Goal: Transaction & Acquisition: Purchase product/service

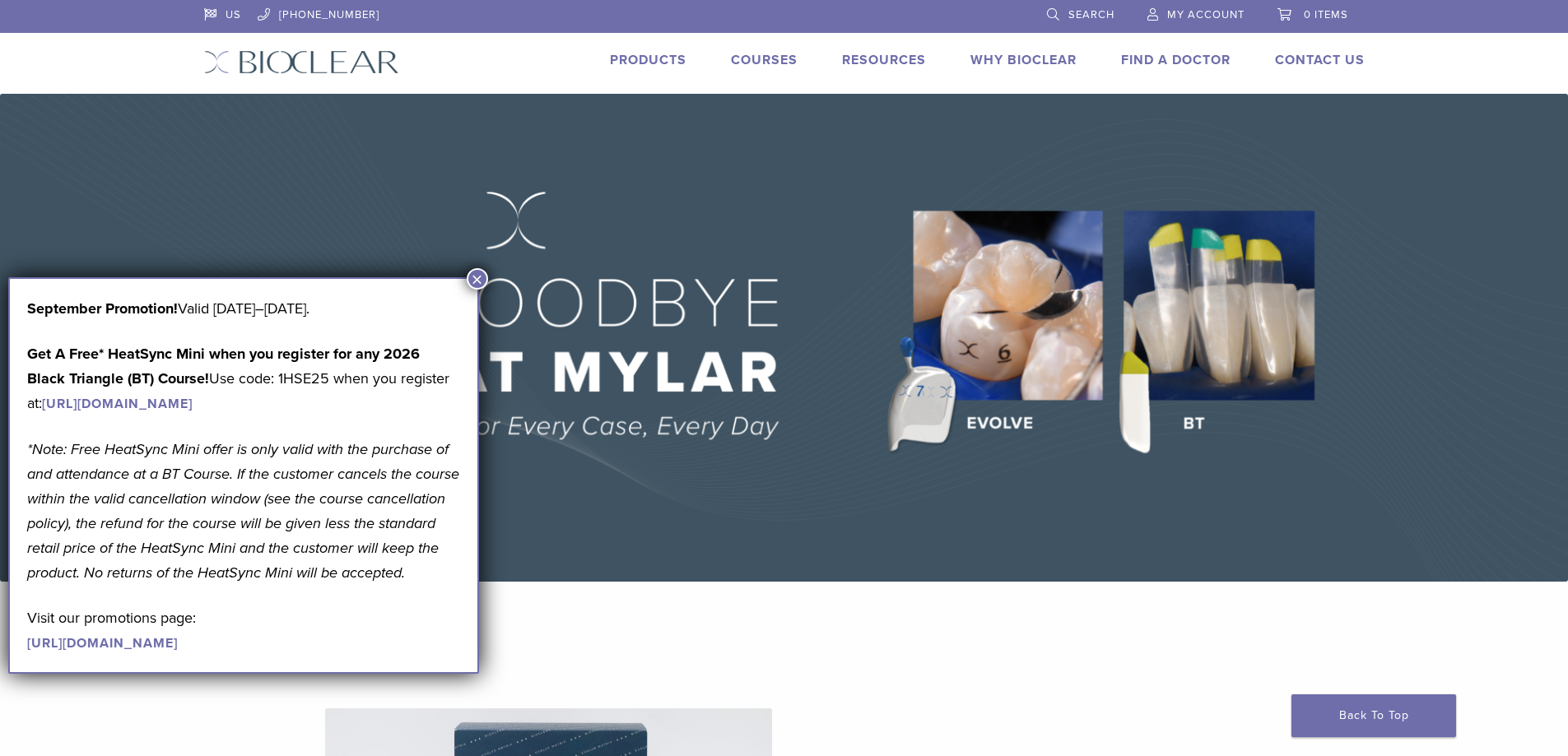
click at [475, 275] on button "×" at bounding box center [478, 279] width 22 height 22
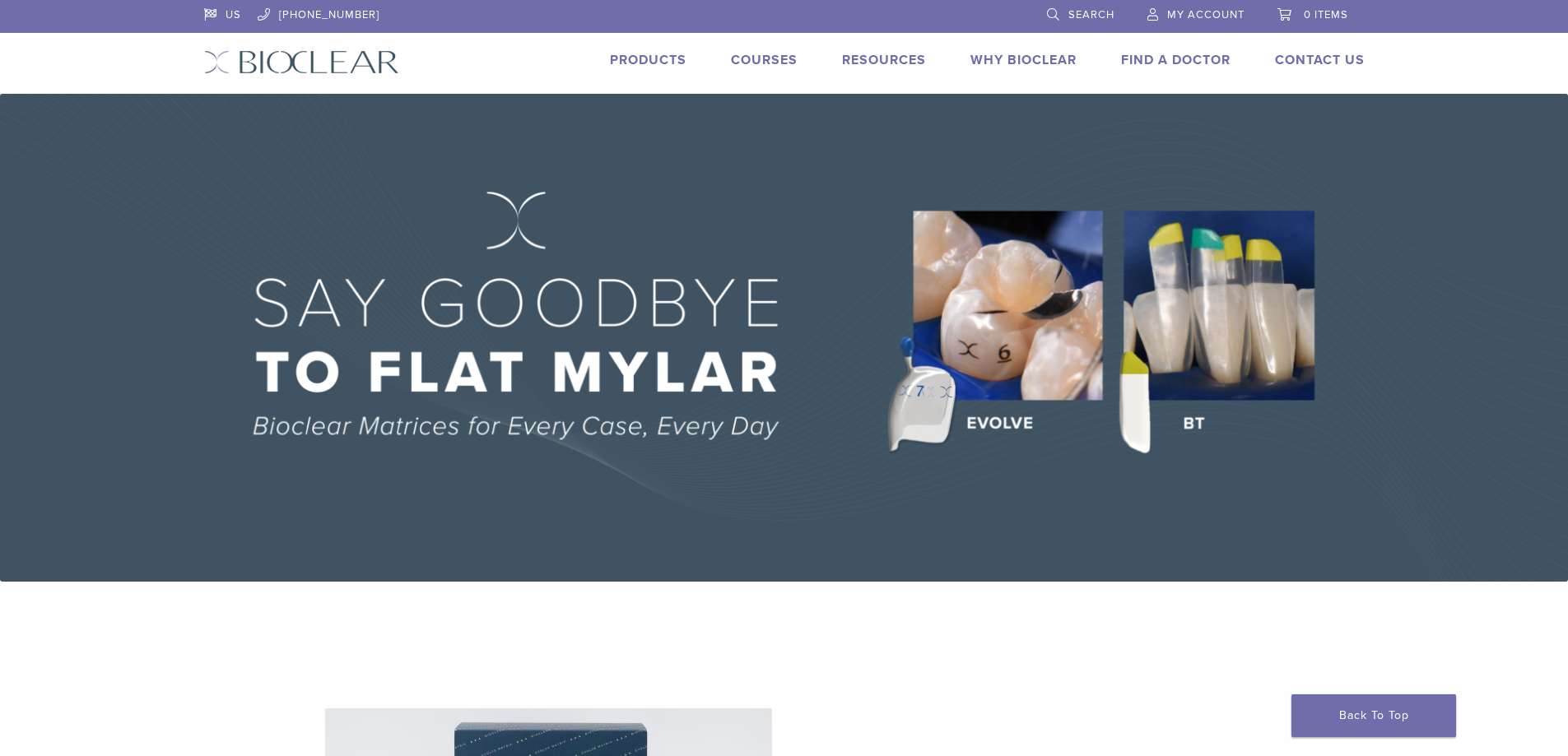
click at [650, 66] on link "Products" at bounding box center [648, 60] width 76 height 16
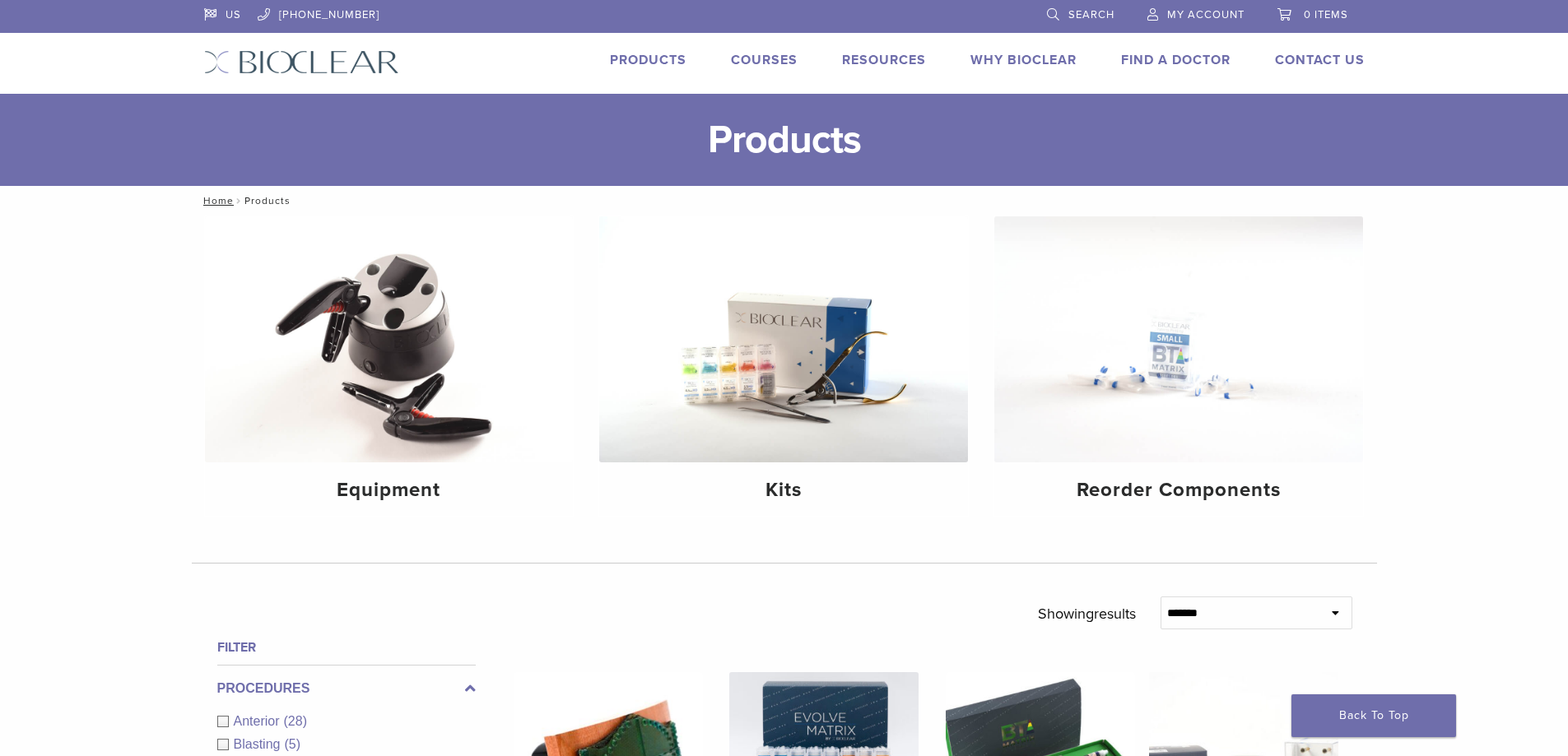
click at [1079, 7] on link "Search" at bounding box center [1080, 12] width 67 height 25
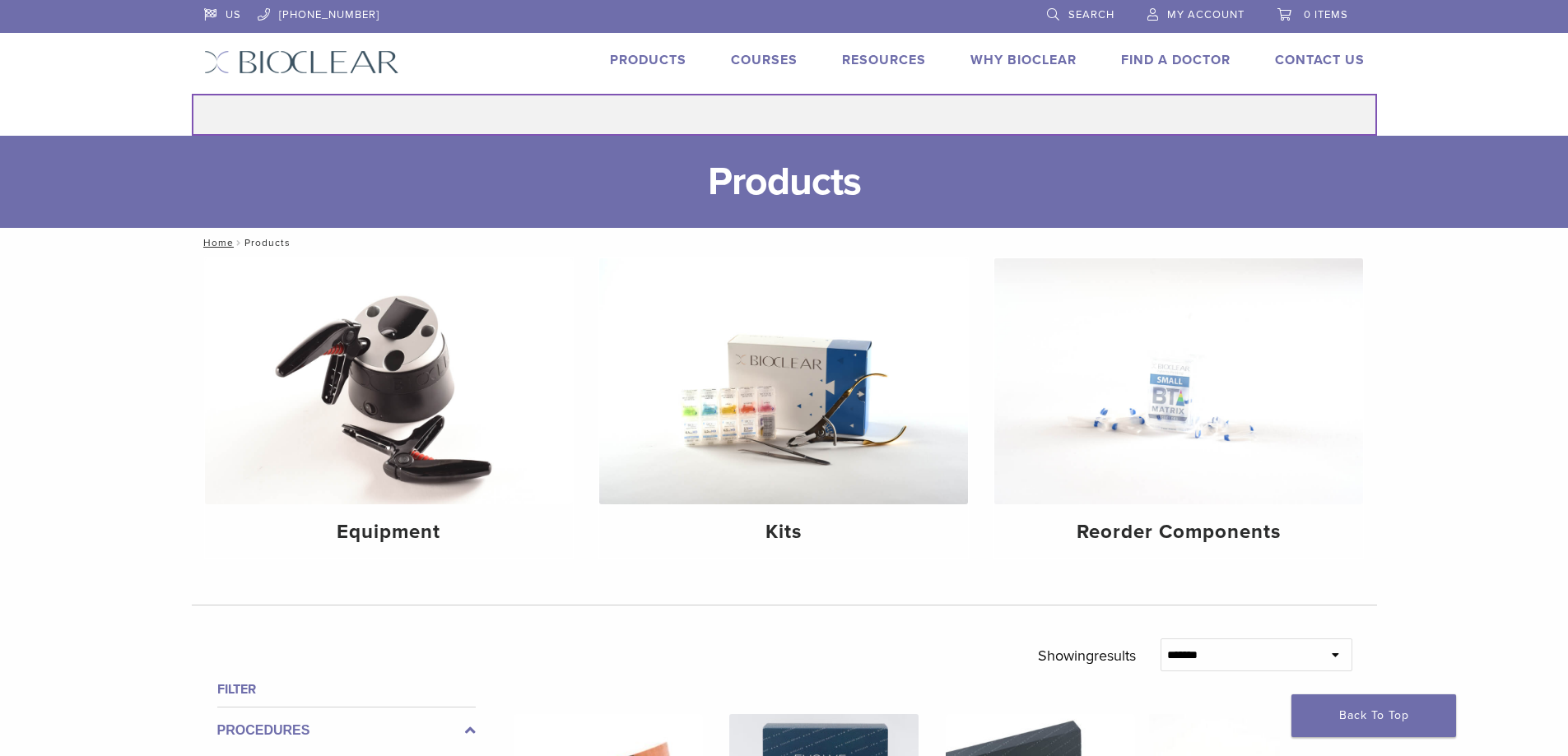
click at [837, 114] on input "Search for:" at bounding box center [784, 114] width 1185 height 42
type input "*"
type input "******"
click at [191, 93] on button "Search" at bounding box center [191, 93] width 1 height 1
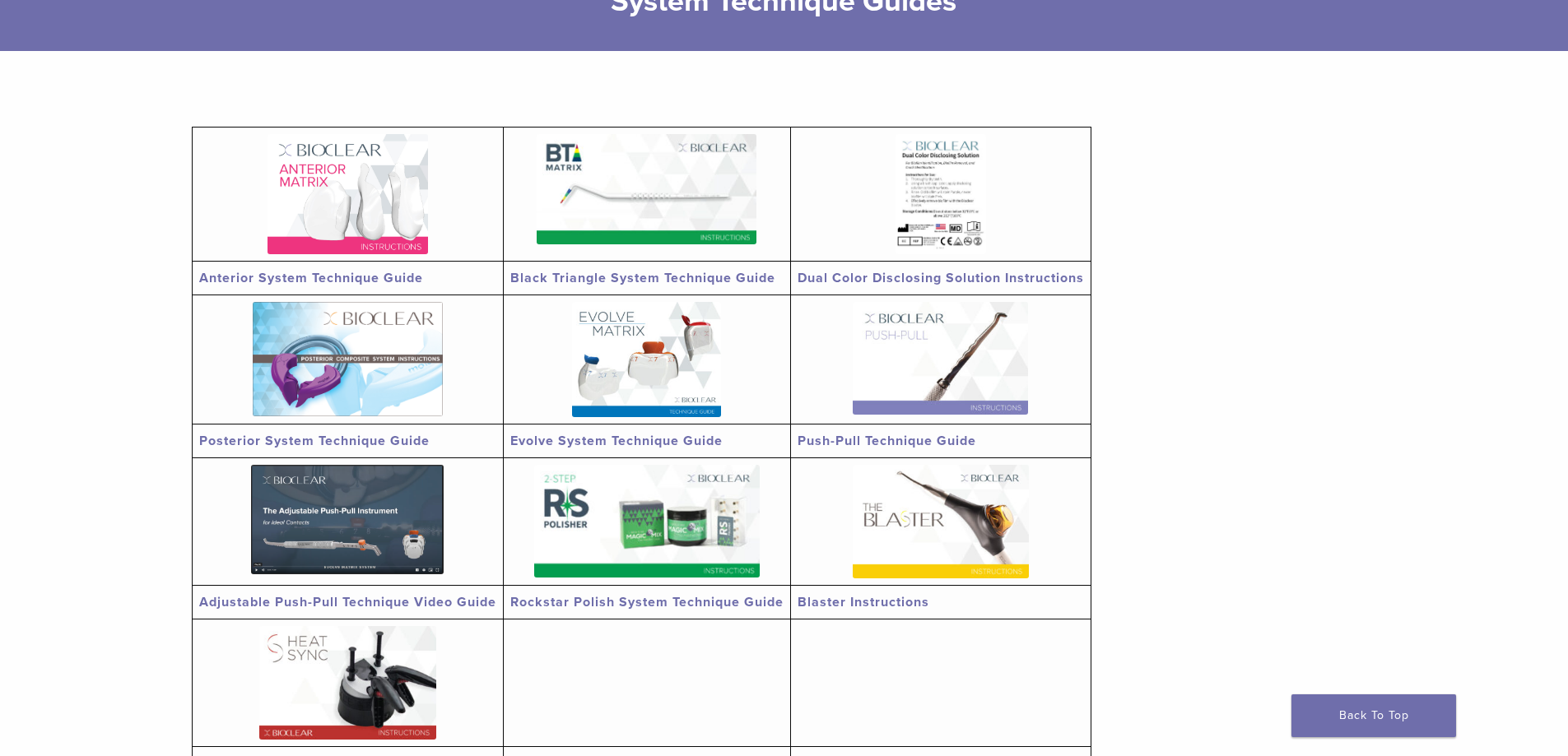
scroll to position [412, 0]
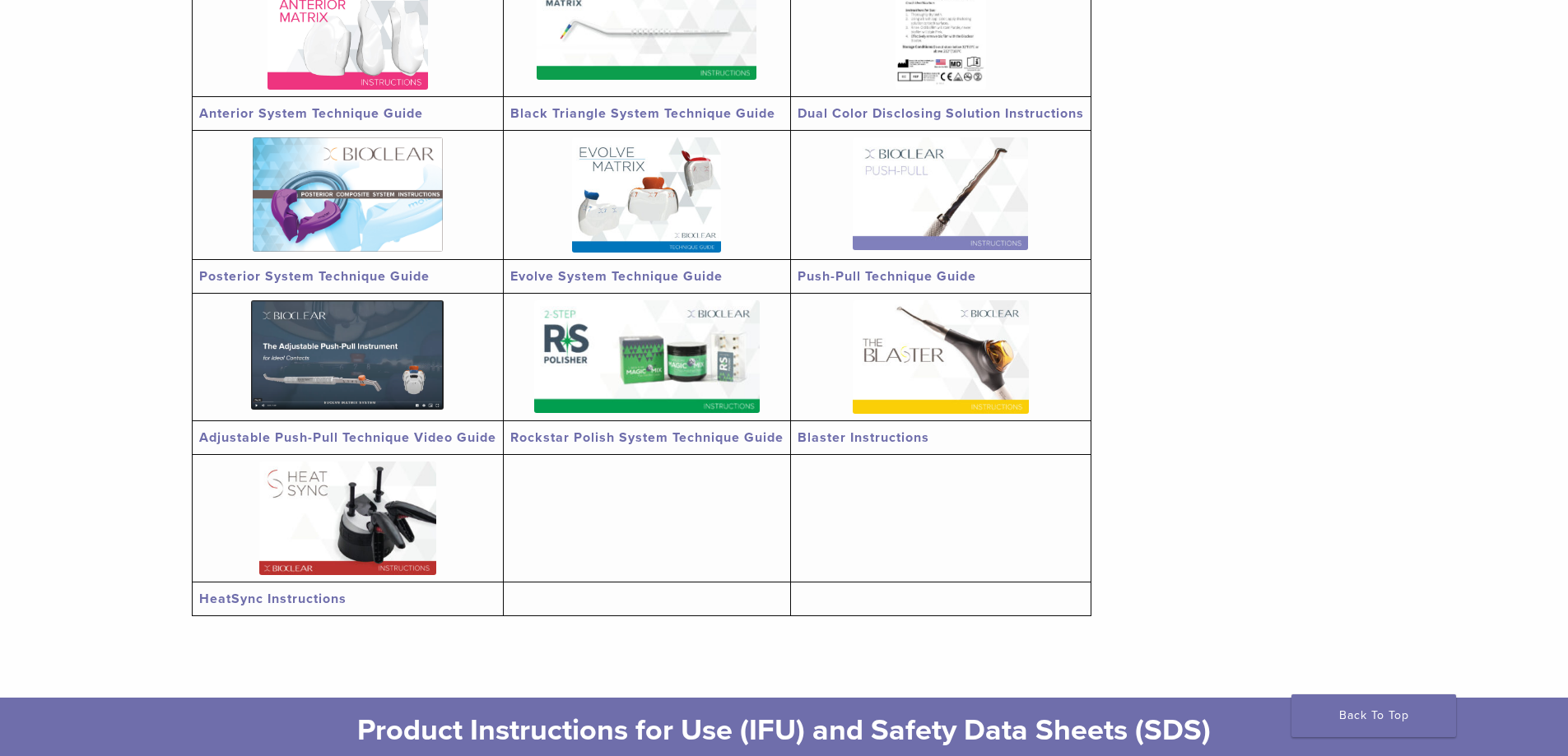
click at [996, 368] on img at bounding box center [940, 357] width 176 height 114
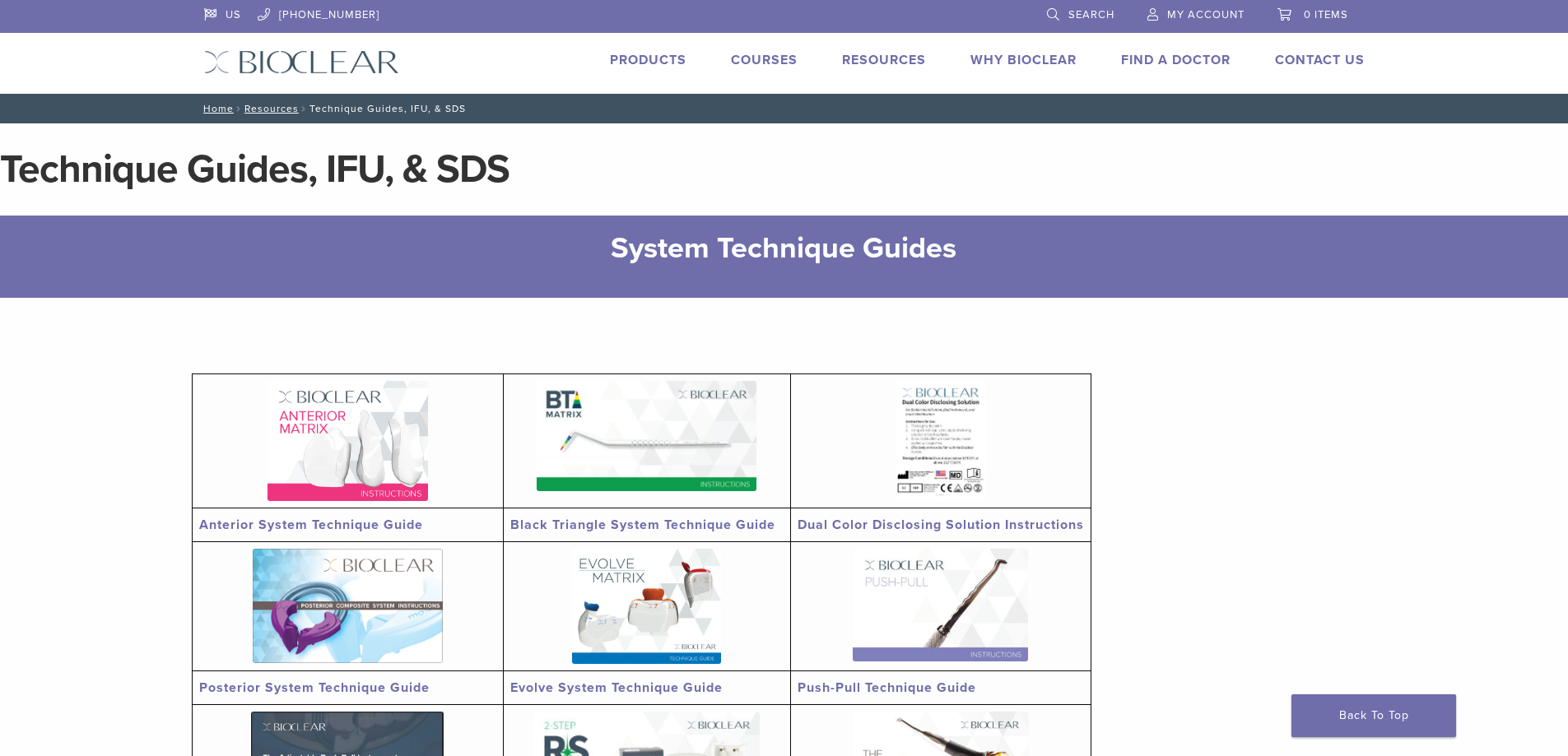
click at [659, 56] on link "Products" at bounding box center [648, 60] width 76 height 16
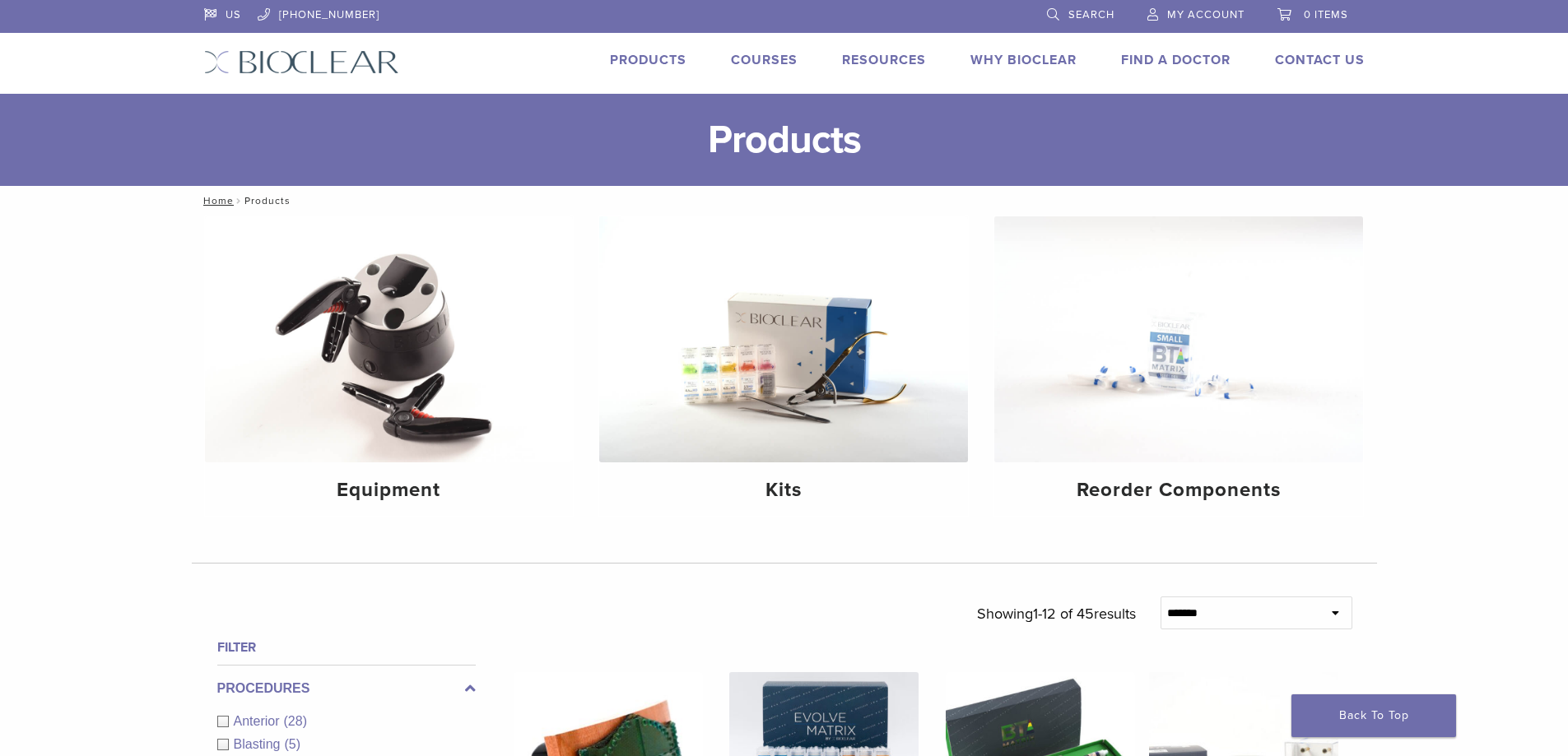
scroll to position [247, 0]
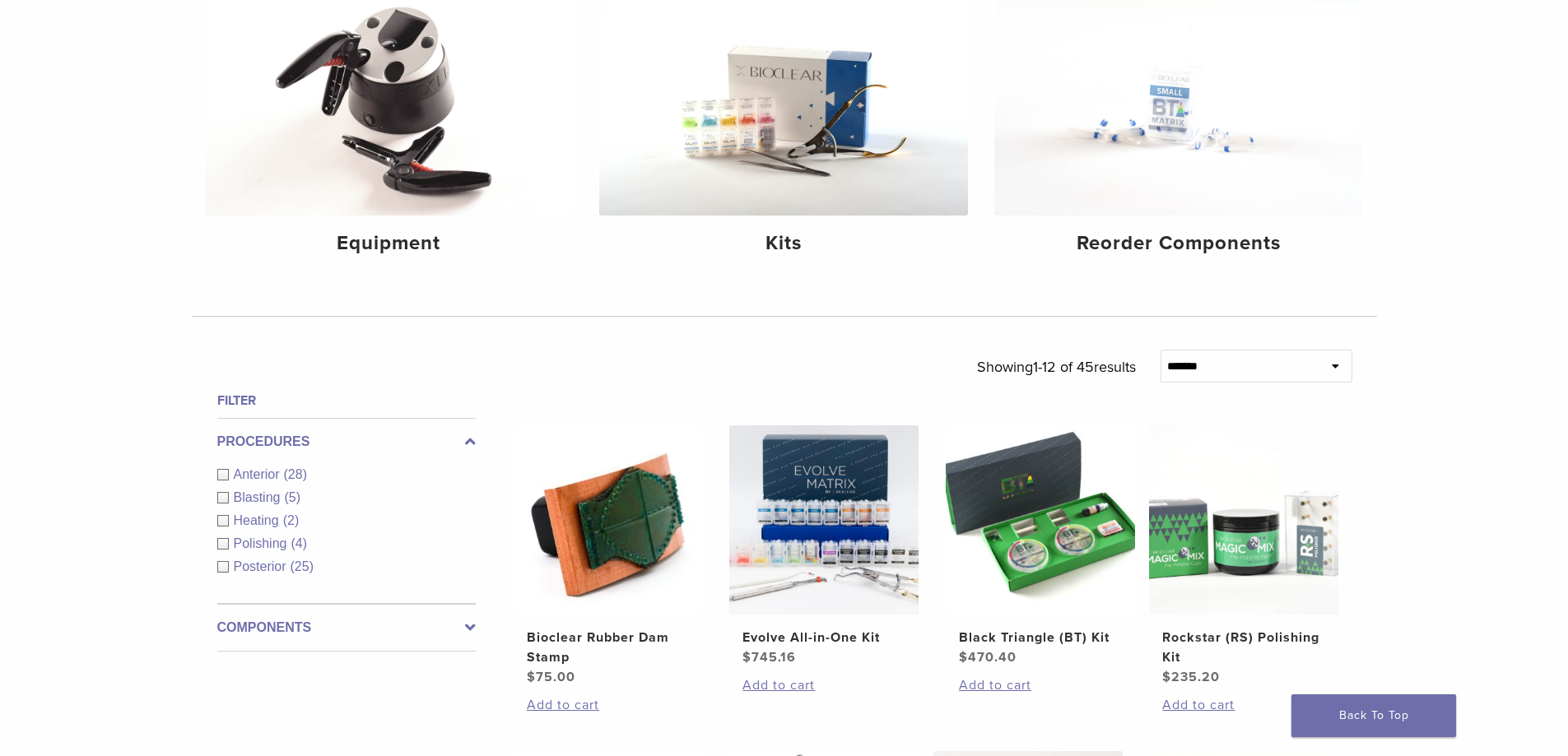
click at [287, 618] on label "Components" at bounding box center [346, 628] width 258 height 20
click at [289, 520] on span "Equipment" at bounding box center [267, 522] width 67 height 14
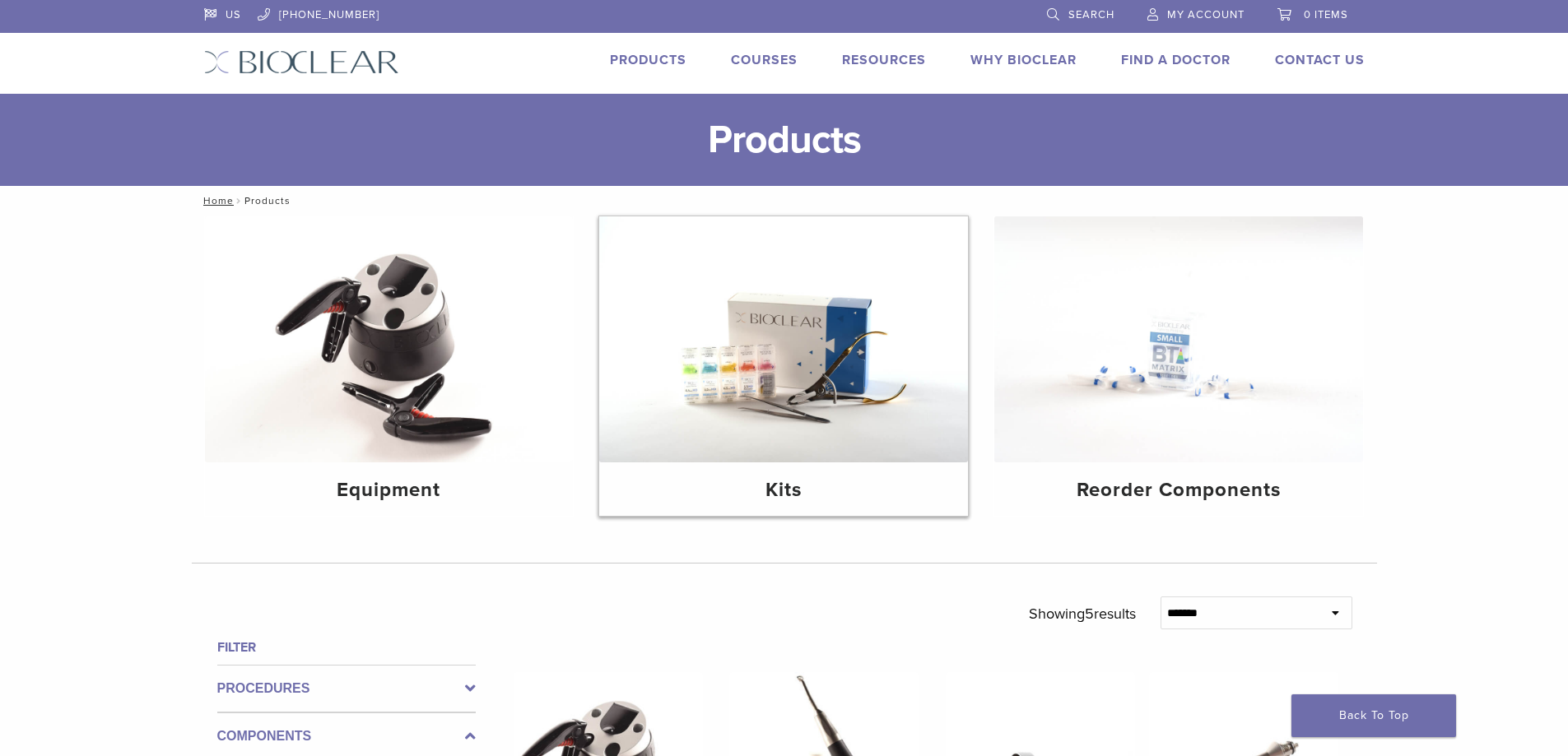
scroll to position [329, 0]
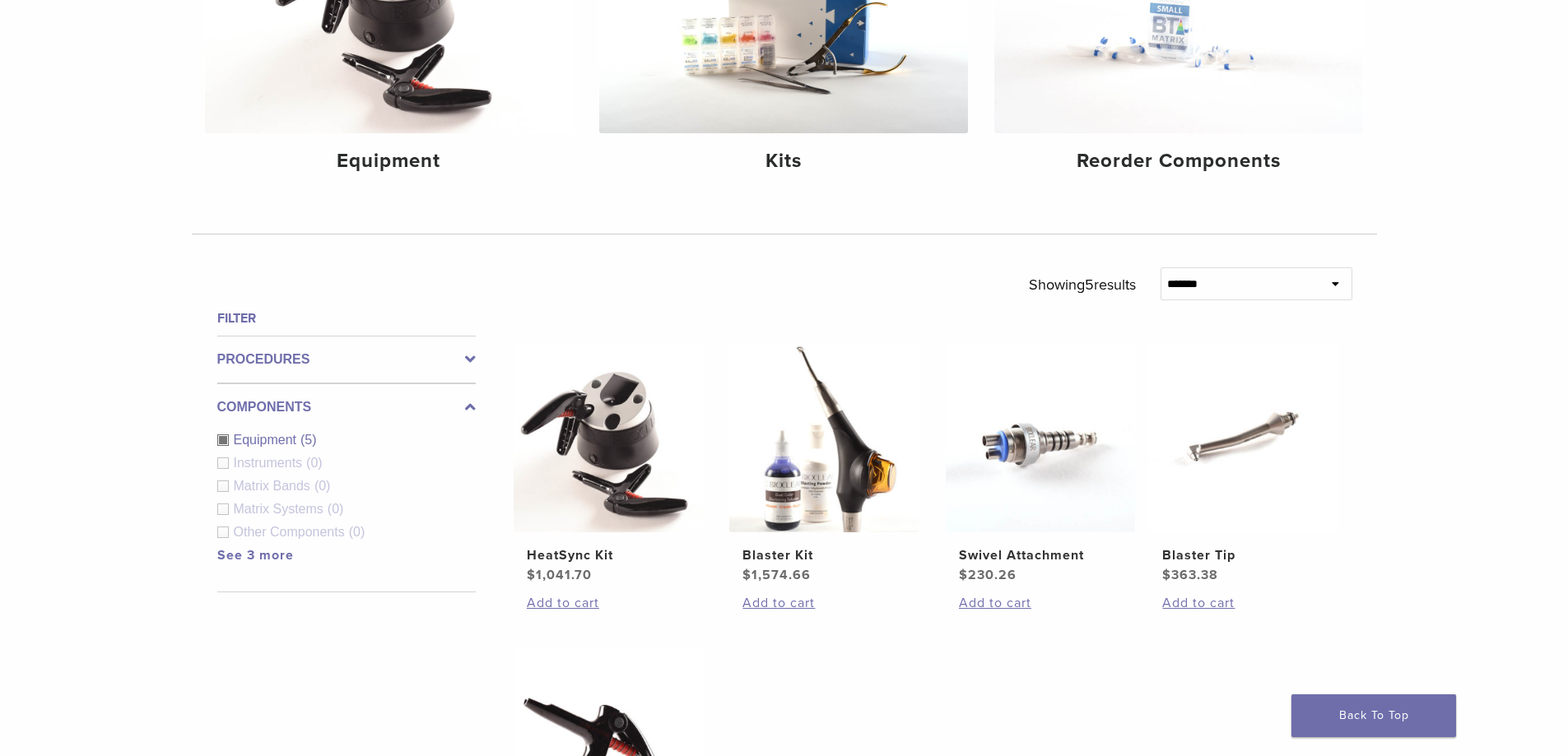
click at [273, 555] on link "See 3 more" at bounding box center [255, 555] width 76 height 16
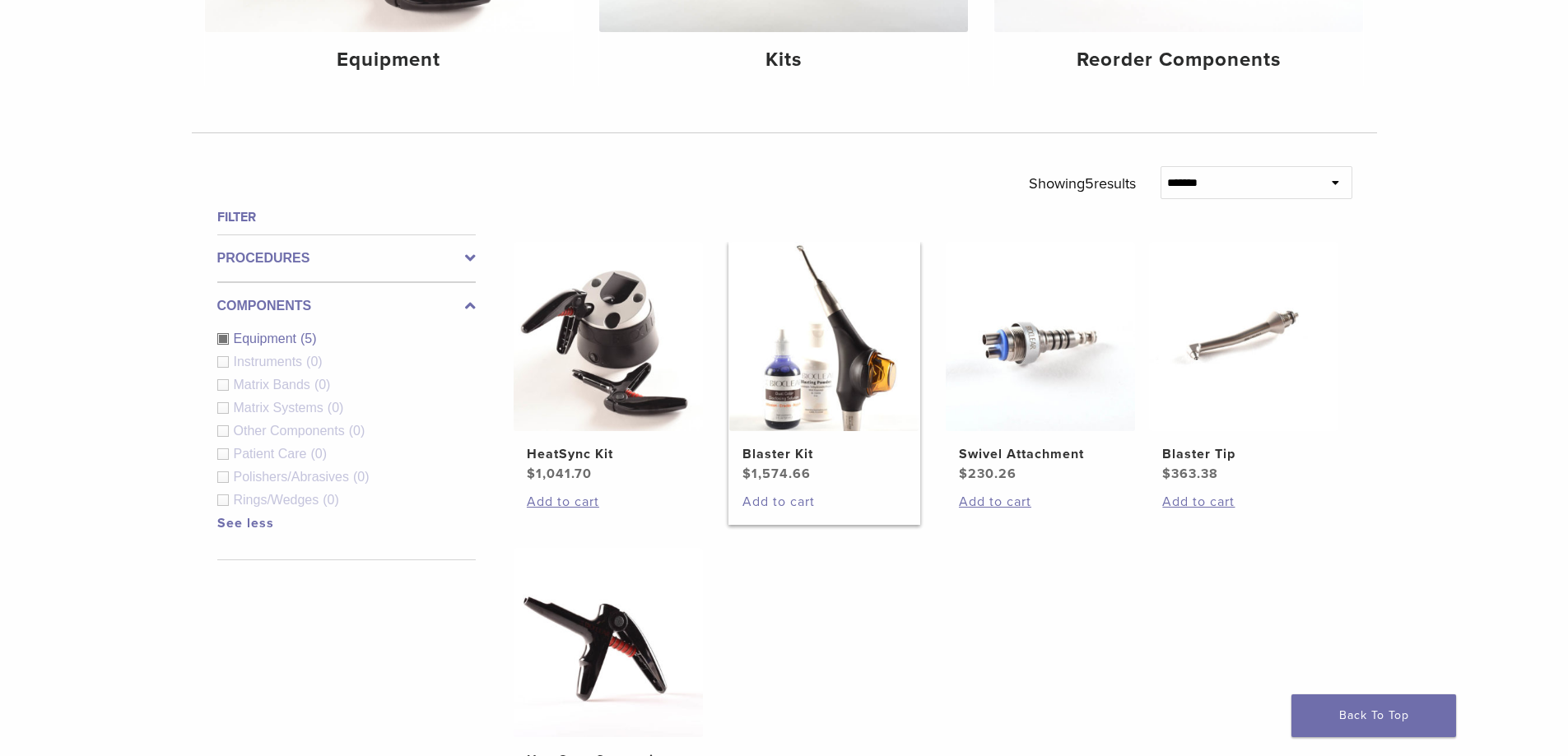
scroll to position [348, 0]
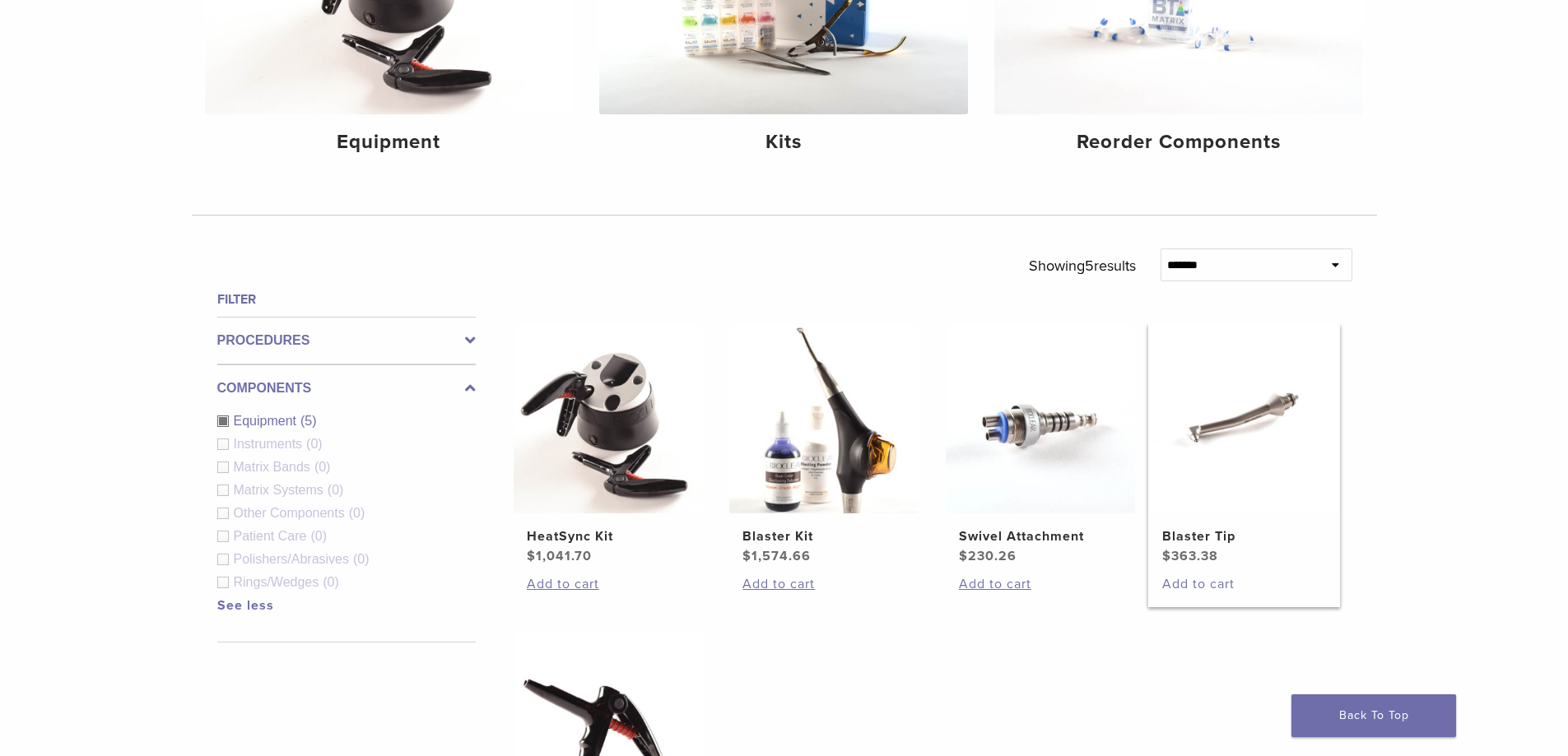
click at [1203, 590] on link "Add to cart" at bounding box center [1243, 584] width 163 height 20
click at [1209, 433] on img at bounding box center [1243, 419] width 189 height 189
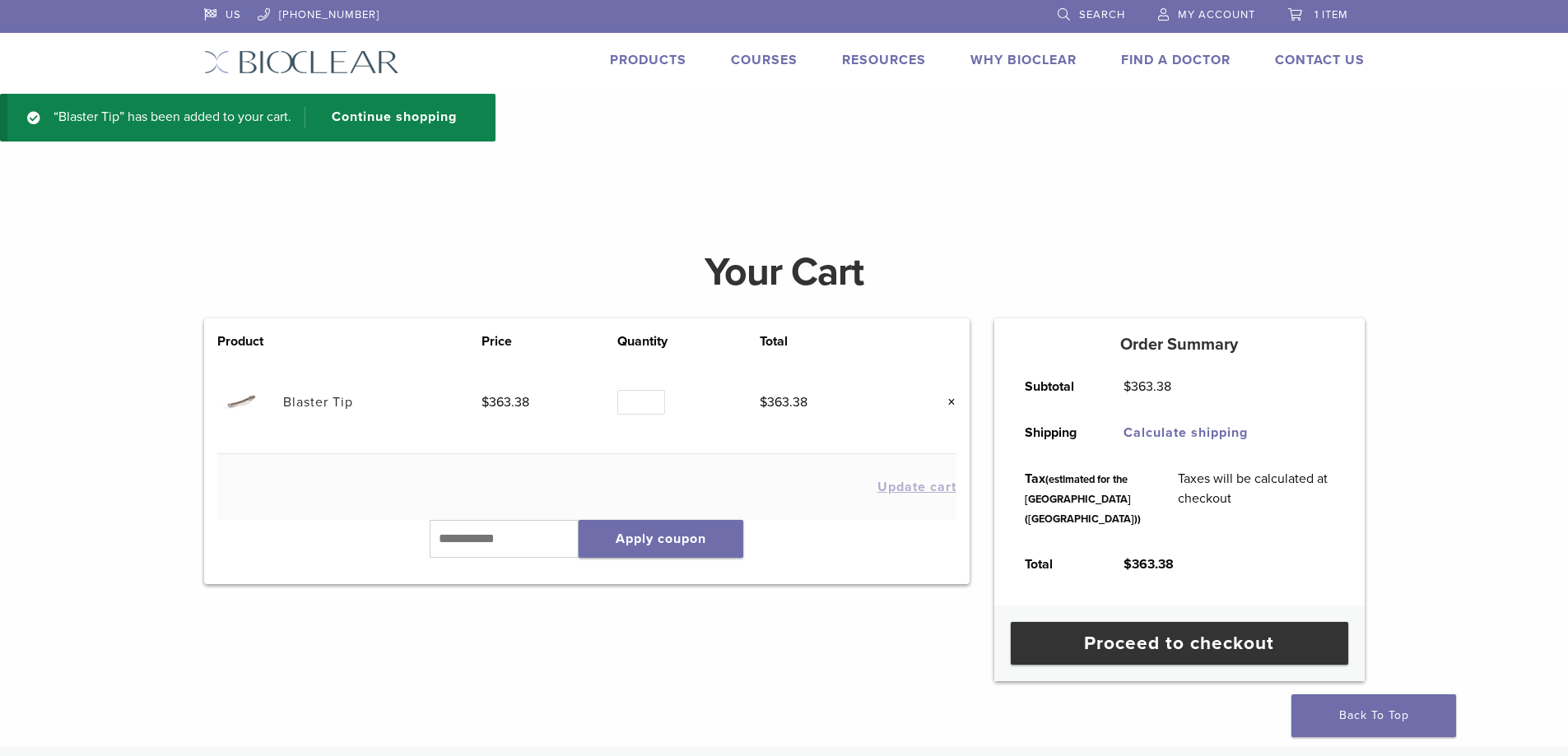
click at [955, 401] on link "×" at bounding box center [946, 403] width 22 height 22
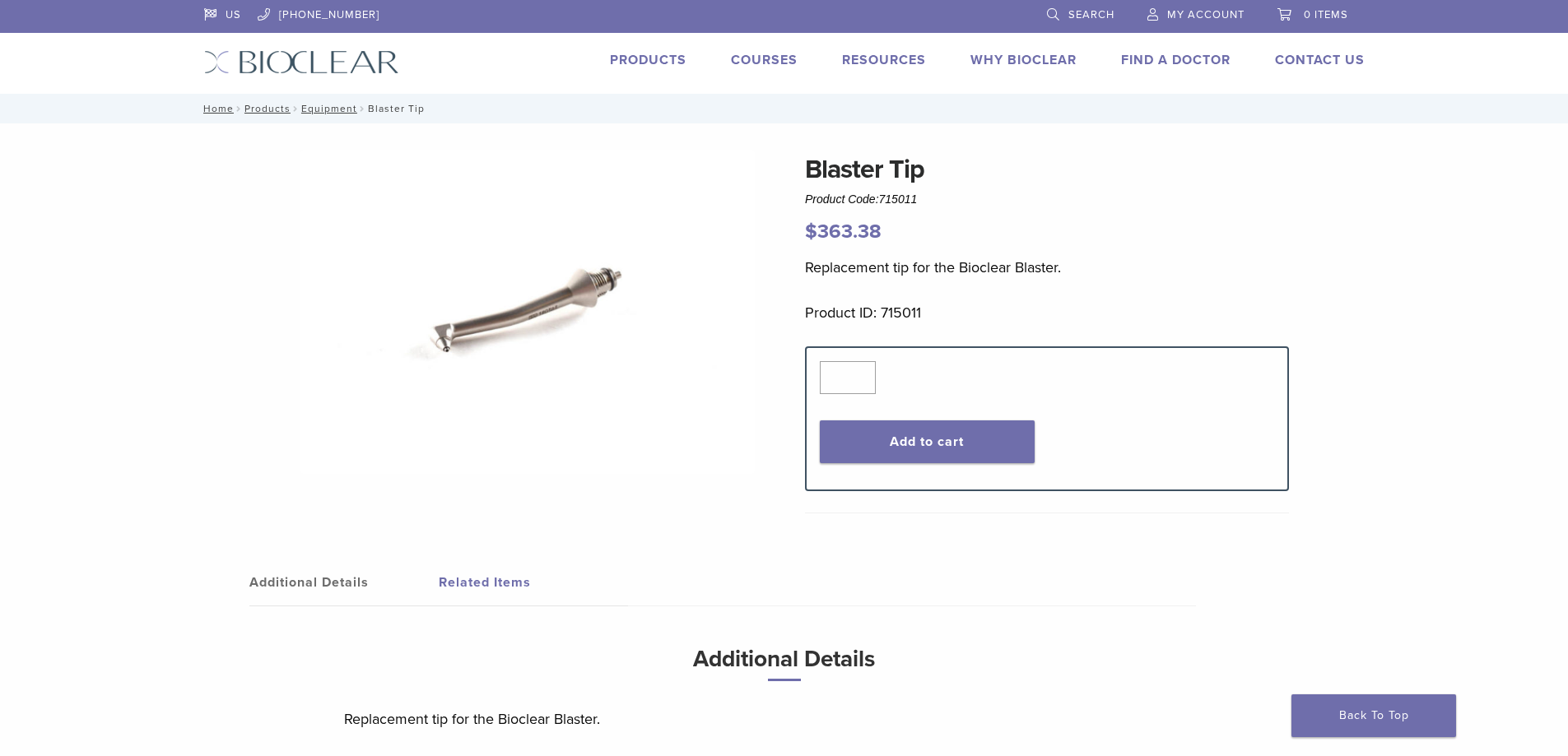
scroll to position [457, 0]
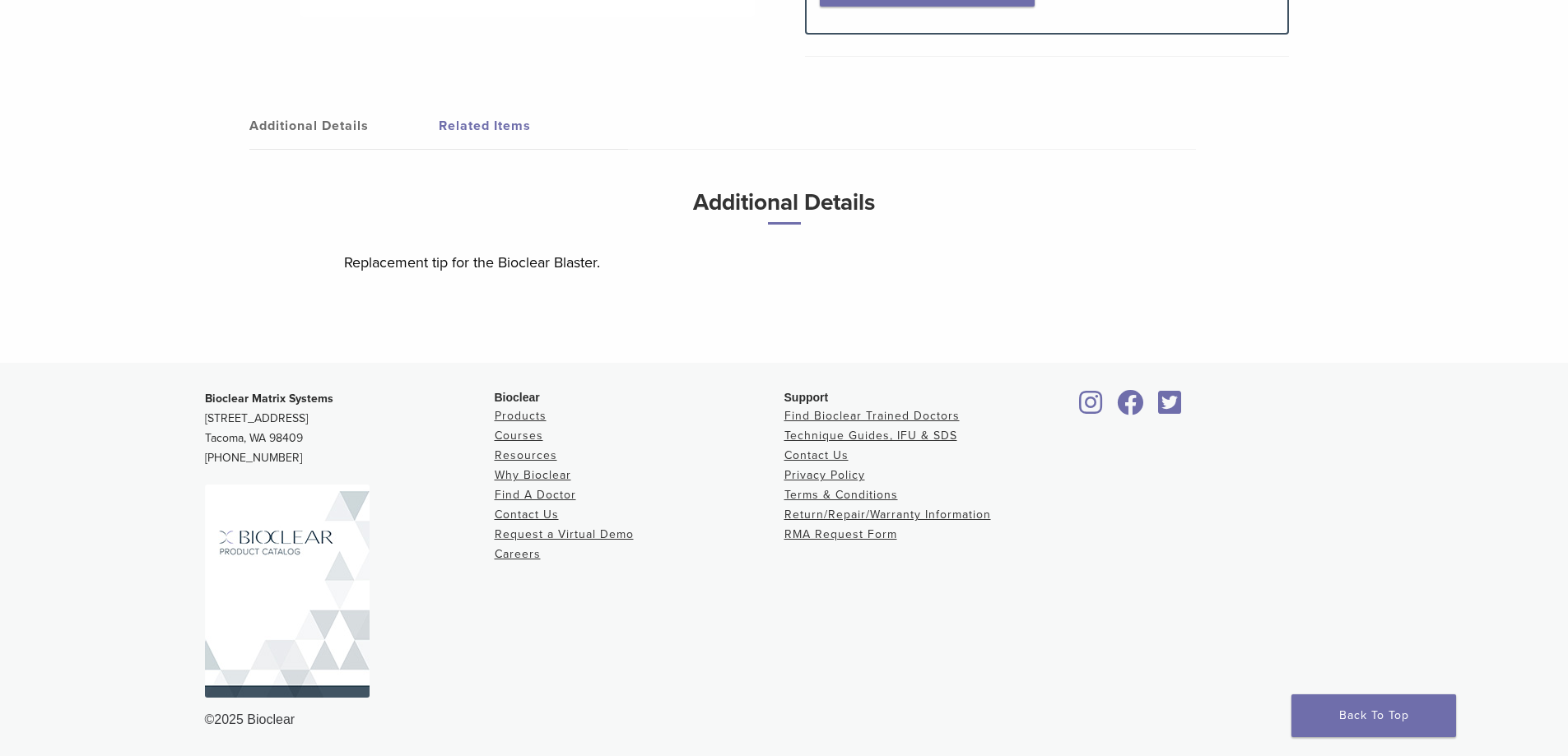
click at [470, 124] on link "Related Items" at bounding box center [533, 125] width 189 height 46
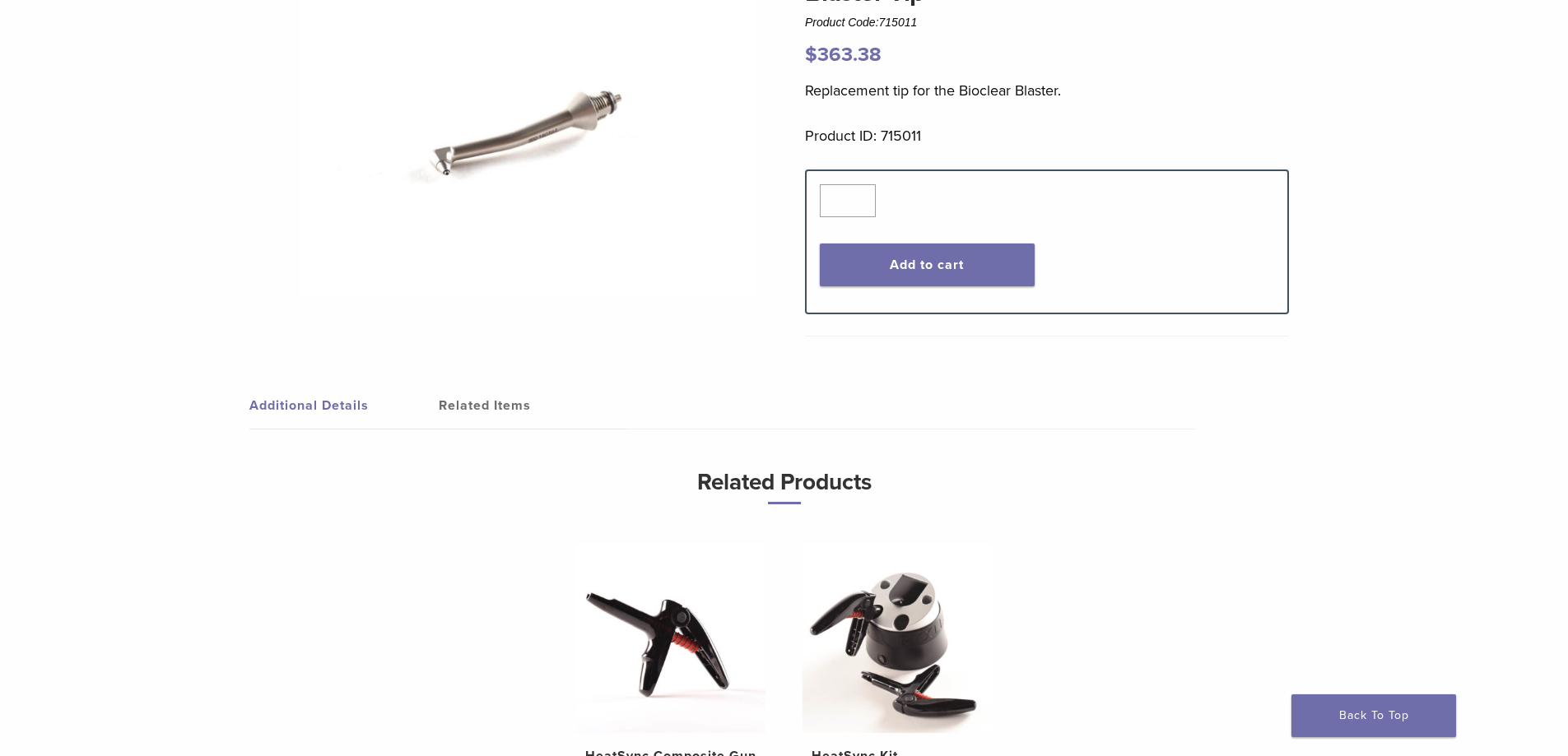
scroll to position [0, 0]
